Goal: Task Accomplishment & Management: Manage account settings

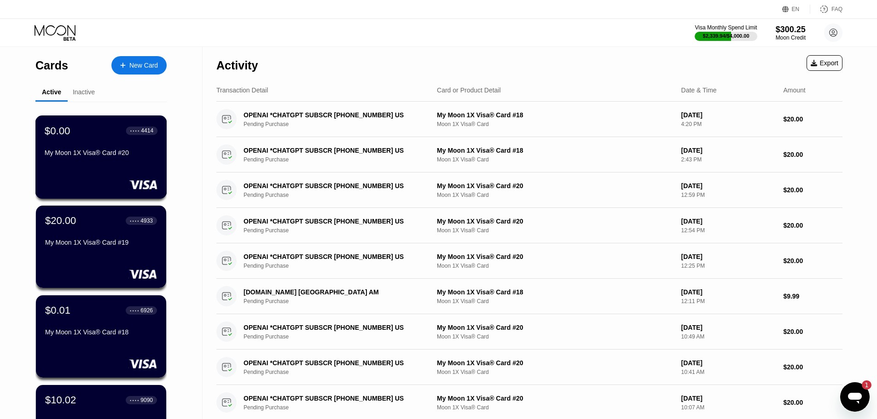
click at [84, 194] on div "$0.00 ● ● ● ● 4414 My Moon 1X Visa® Card #20" at bounding box center [101, 157] width 132 height 83
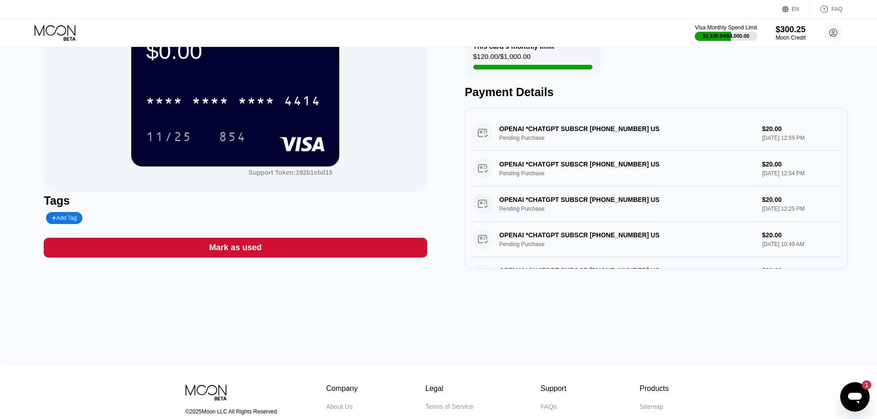
scroll to position [46, 0]
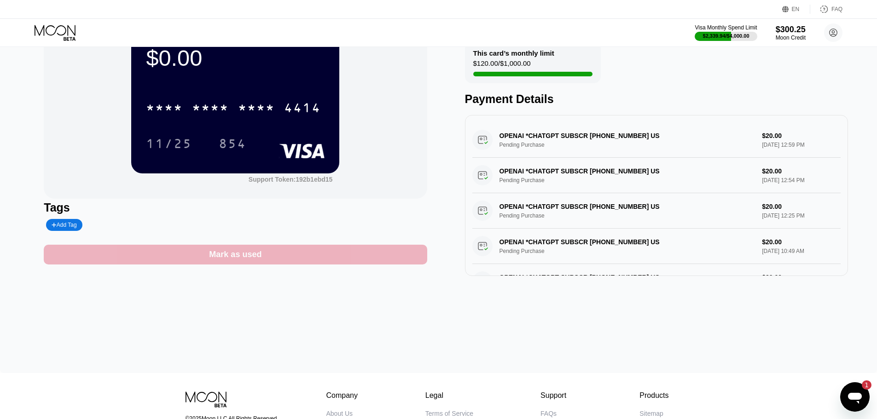
click at [255, 249] on div "Mark as used" at bounding box center [235, 255] width 383 height 20
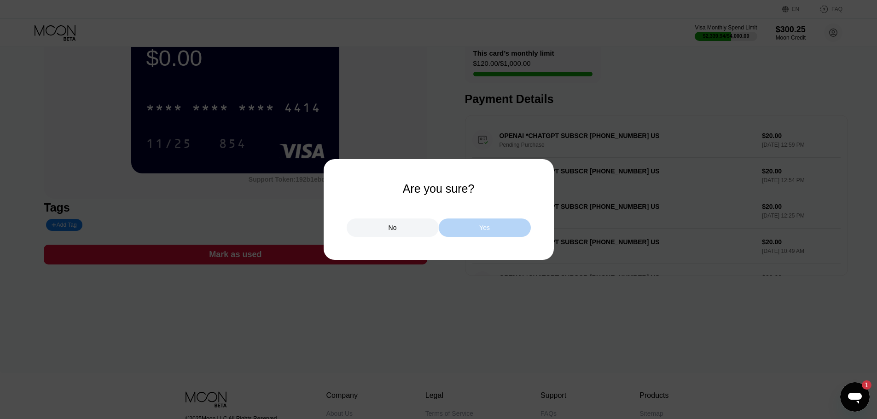
click at [471, 223] on div "Yes" at bounding box center [485, 228] width 92 height 18
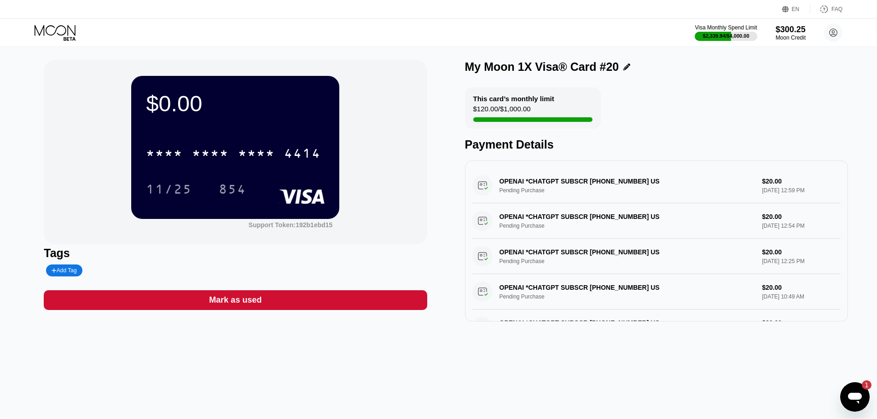
scroll to position [0, 0]
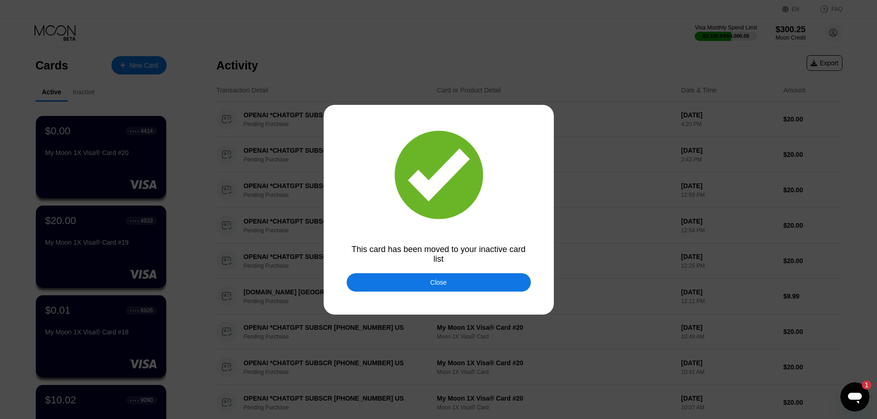
click at [538, 318] on div at bounding box center [442, 209] width 884 height 419
click at [504, 294] on div at bounding box center [442, 209] width 884 height 419
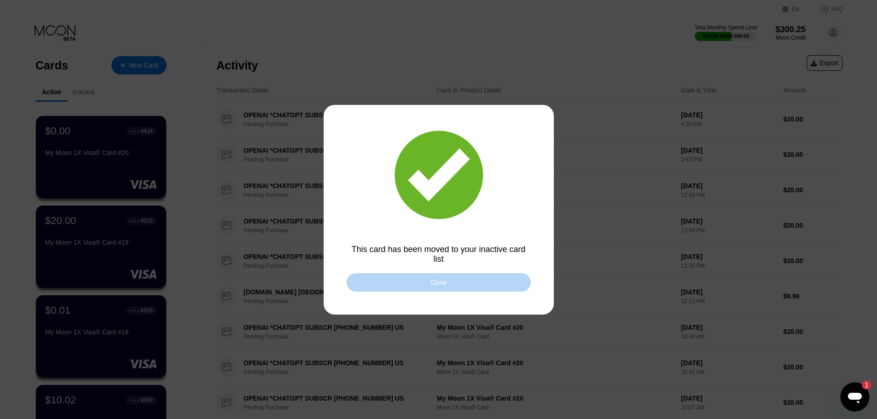
click at [486, 280] on div "Close" at bounding box center [439, 282] width 184 height 18
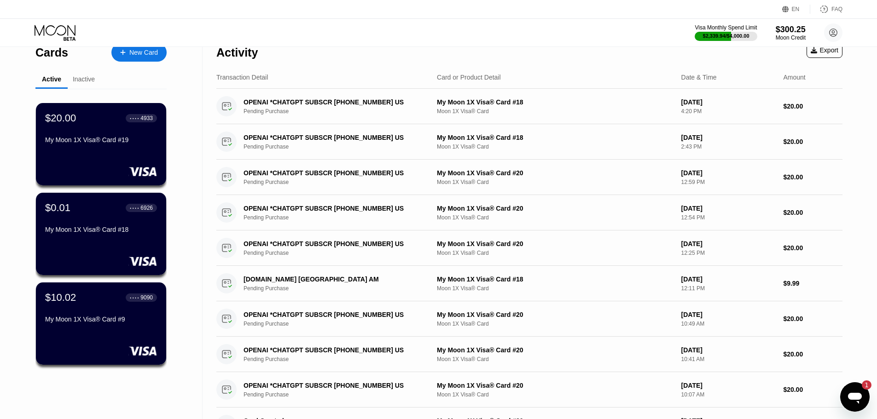
scroll to position [46, 0]
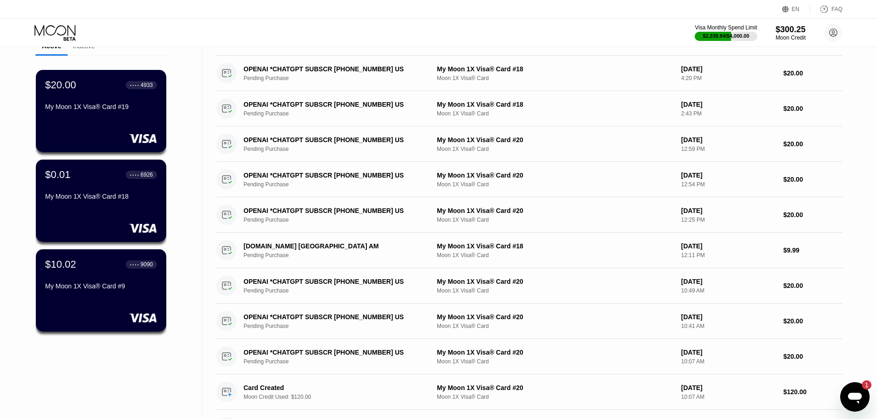
click at [70, 200] on div "My Moon 1X Visa® Card #18" at bounding box center [101, 196] width 112 height 7
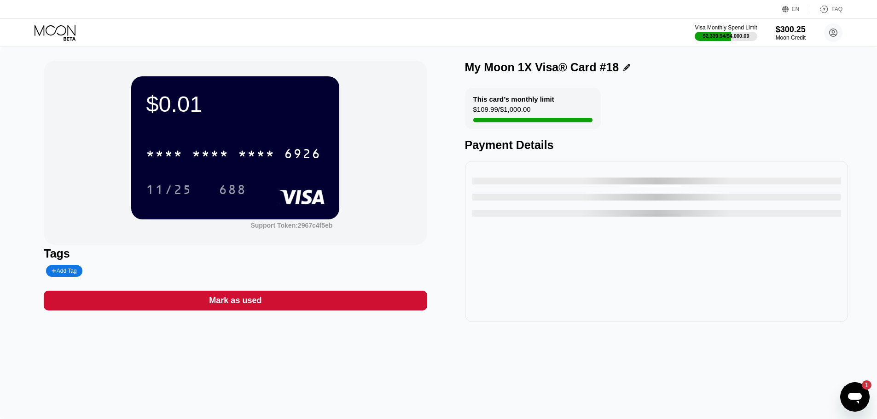
click at [322, 295] on div "Mark as used" at bounding box center [235, 301] width 383 height 20
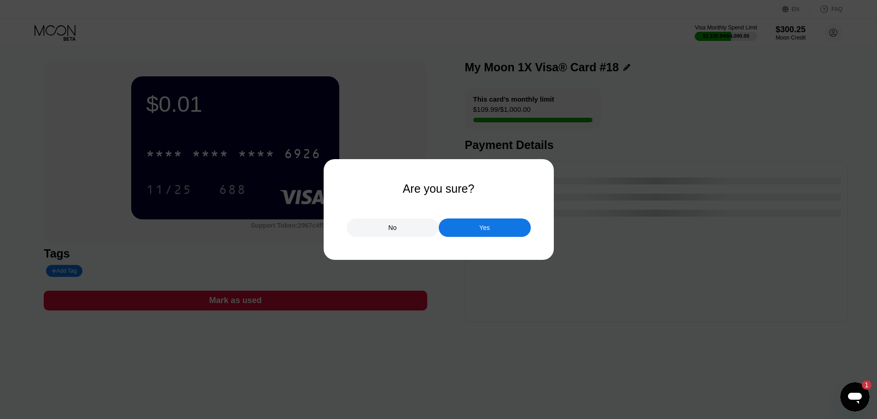
click at [451, 224] on div "Yes" at bounding box center [485, 228] width 92 height 18
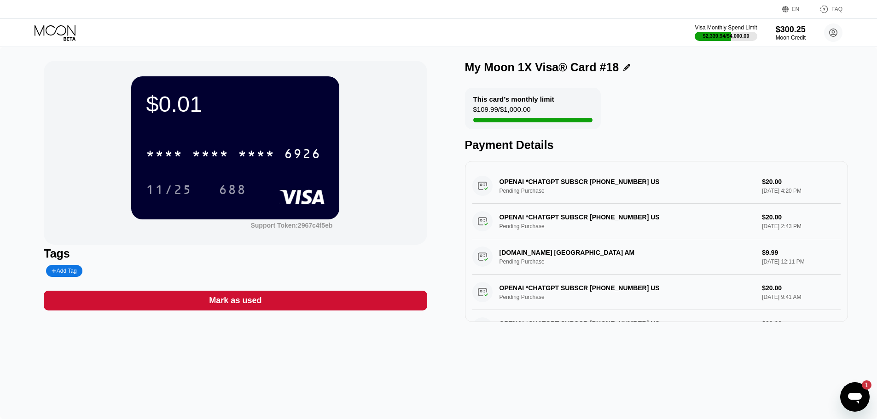
click at [52, 33] on body "EN Language Select an item Save FAQ Visa Monthly Spend Limit $2,339.94 / $4,000…" at bounding box center [438, 209] width 877 height 419
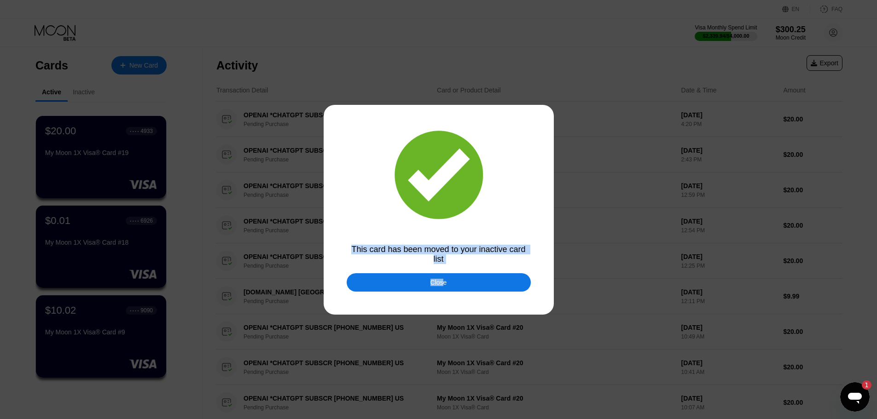
click at [443, 285] on div "This card has been moved to your inactive card list Close" at bounding box center [438, 209] width 877 height 419
click at [442, 285] on div "Close" at bounding box center [438, 282] width 17 height 7
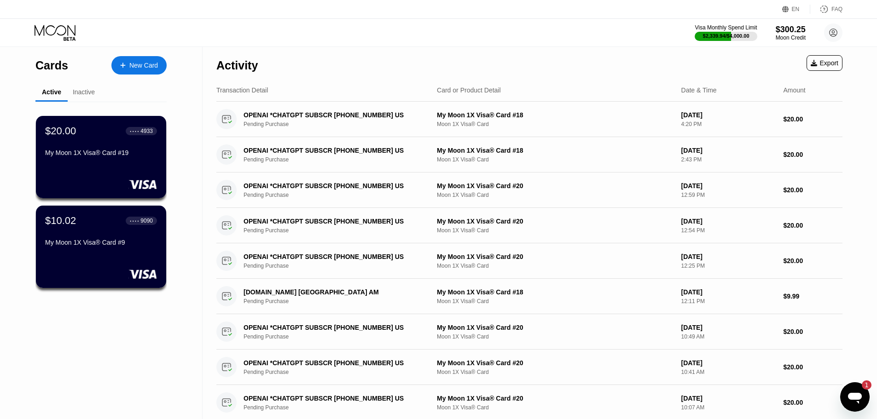
click at [113, 156] on div "My Moon 1X Visa® Card #19" at bounding box center [101, 152] width 112 height 7
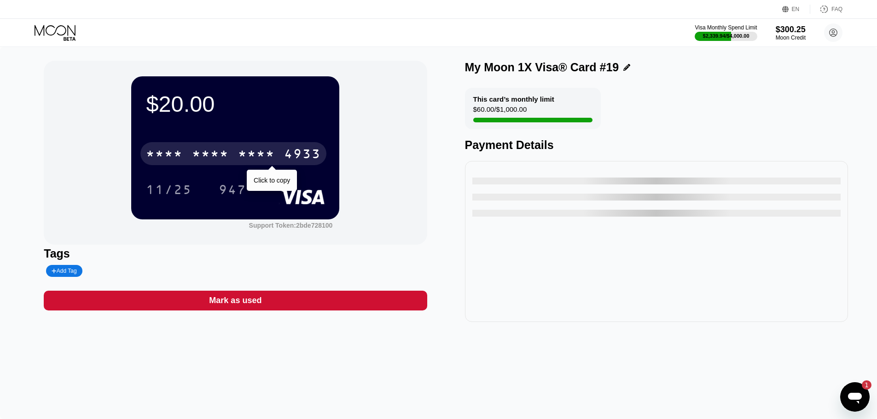
click at [204, 162] on div "* * * *" at bounding box center [210, 155] width 37 height 15
